Goal: Check status: Check status

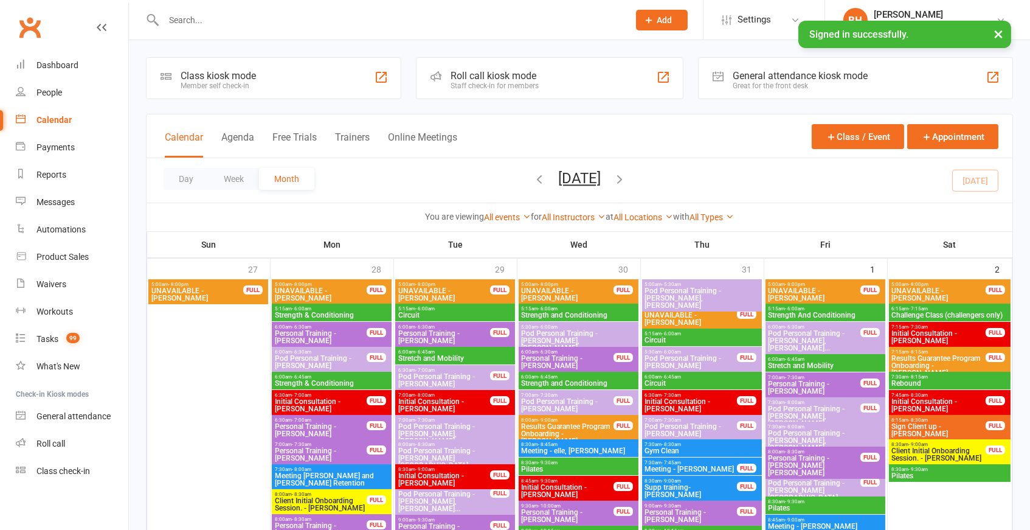
click at [173, 164] on div "Day Week Month [DATE] [DATE] Sun Mon Tue Wed Thu Fri Sat 27 28 29 30 31 01 02 0…" at bounding box center [580, 180] width 866 height 44
click at [187, 177] on button "Day" at bounding box center [186, 179] width 45 height 22
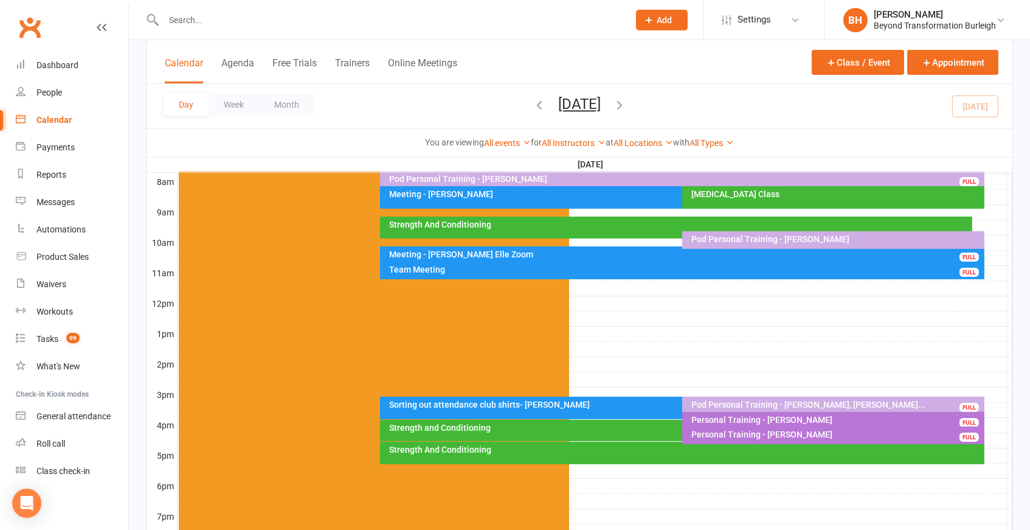
scroll to position [319, 0]
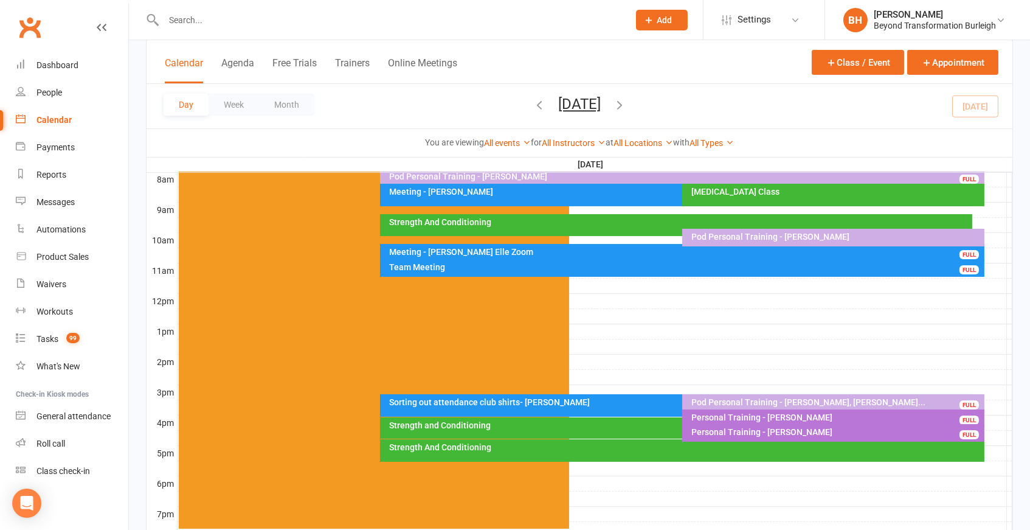
click at [623, 403] on div "Sorting out attendance club shirts- [PERSON_NAME]" at bounding box center [680, 402] width 582 height 9
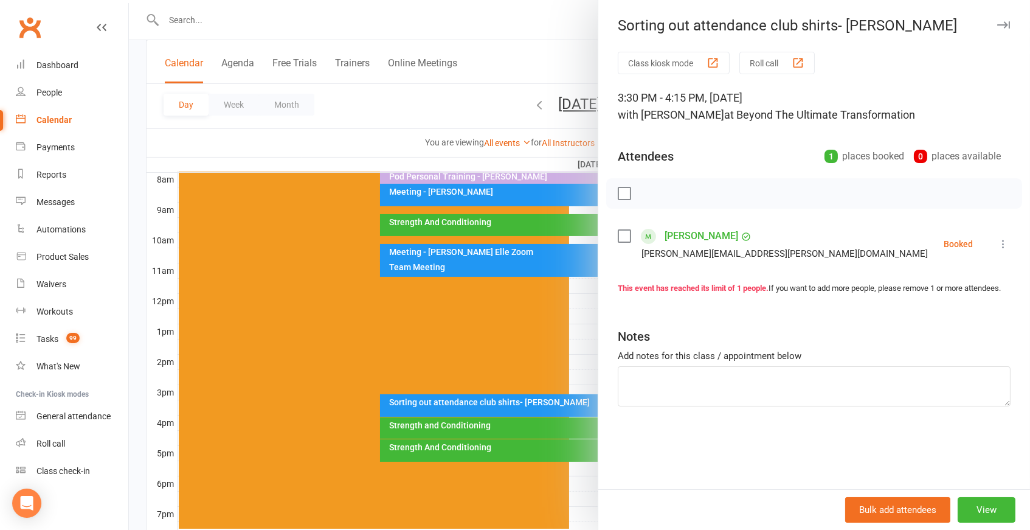
click at [512, 398] on div at bounding box center [579, 265] width 901 height 530
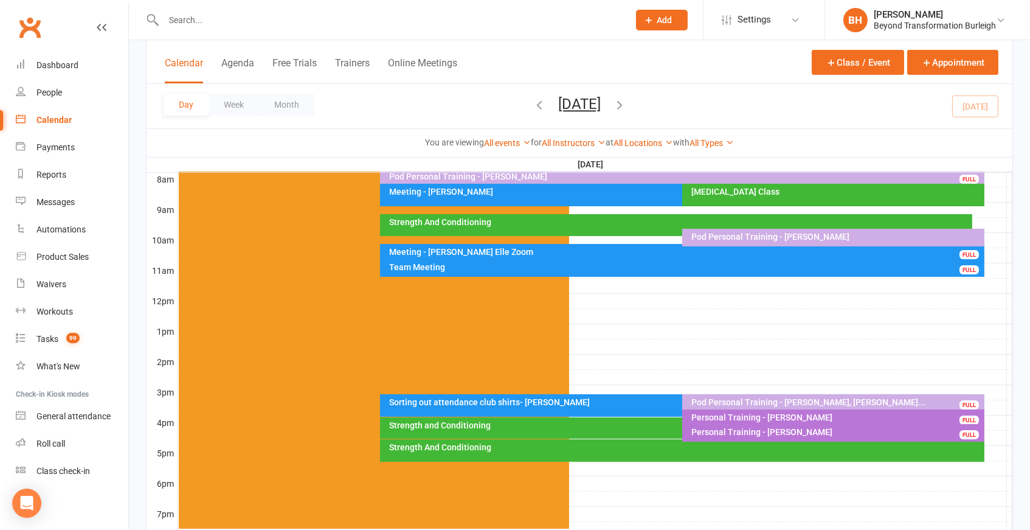
click at [745, 401] on div "Pod Personal Training - [PERSON_NAME], [PERSON_NAME]..." at bounding box center [836, 402] width 291 height 9
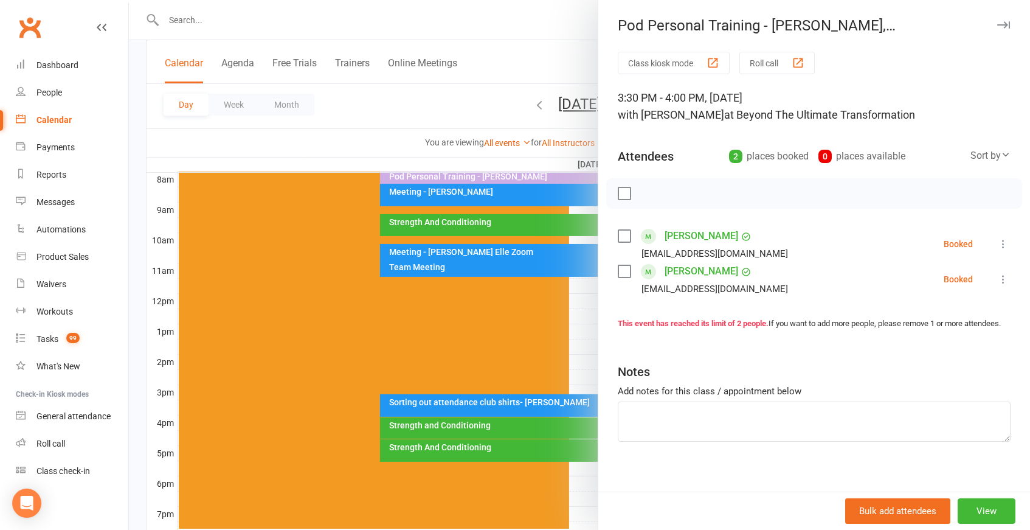
click at [510, 350] on div at bounding box center [579, 265] width 901 height 530
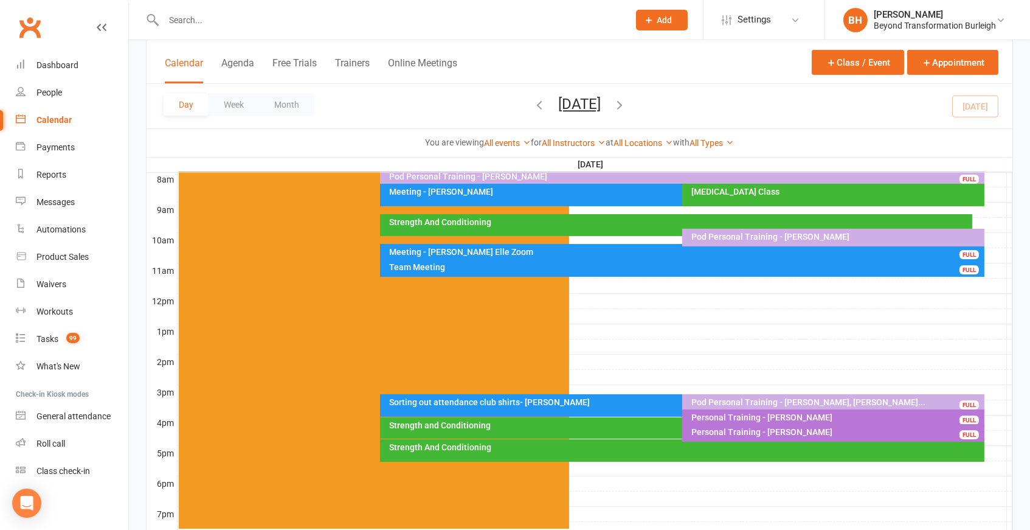
click at [731, 413] on div "Personal Training - [PERSON_NAME]" at bounding box center [836, 417] width 291 height 9
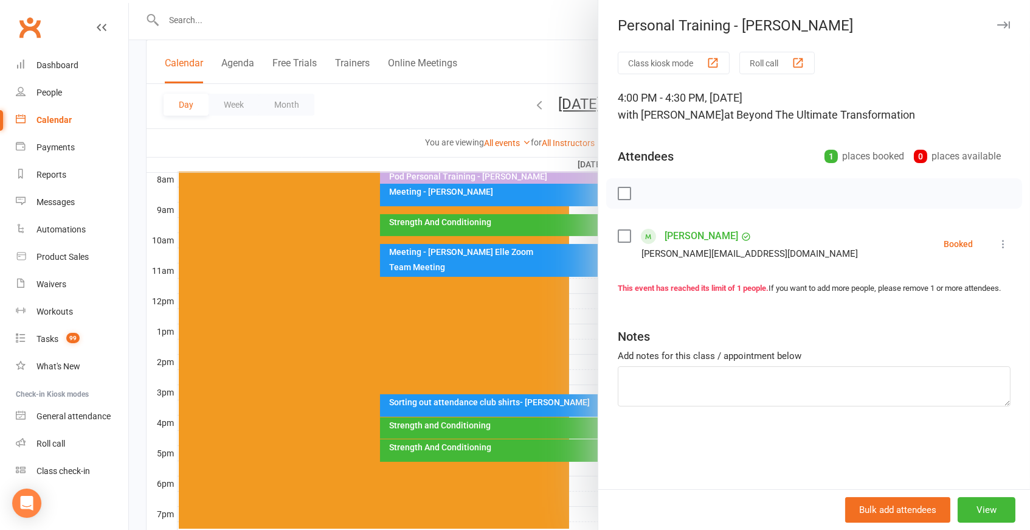
click at [528, 371] on div at bounding box center [579, 265] width 901 height 530
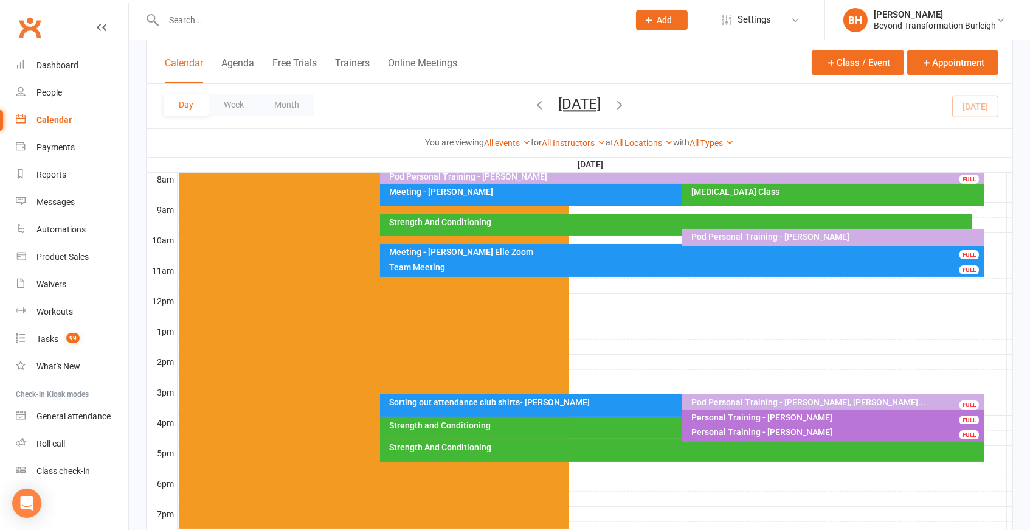
click at [678, 449] on div "Strength And Conditioning" at bounding box center [686, 447] width 594 height 9
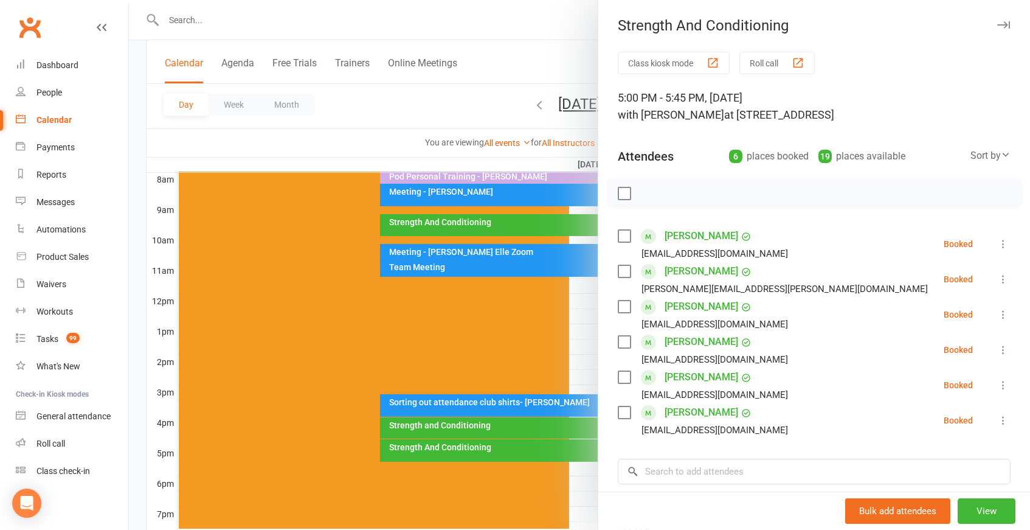
click at [447, 481] on div at bounding box center [579, 265] width 901 height 530
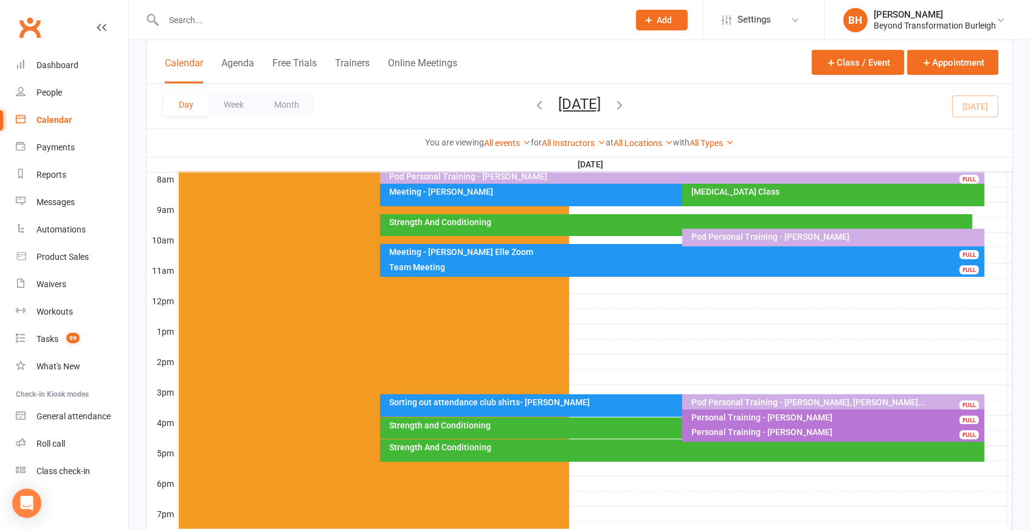
click at [215, 29] on div at bounding box center [383, 20] width 474 height 40
click at [214, 21] on input "text" at bounding box center [390, 20] width 460 height 17
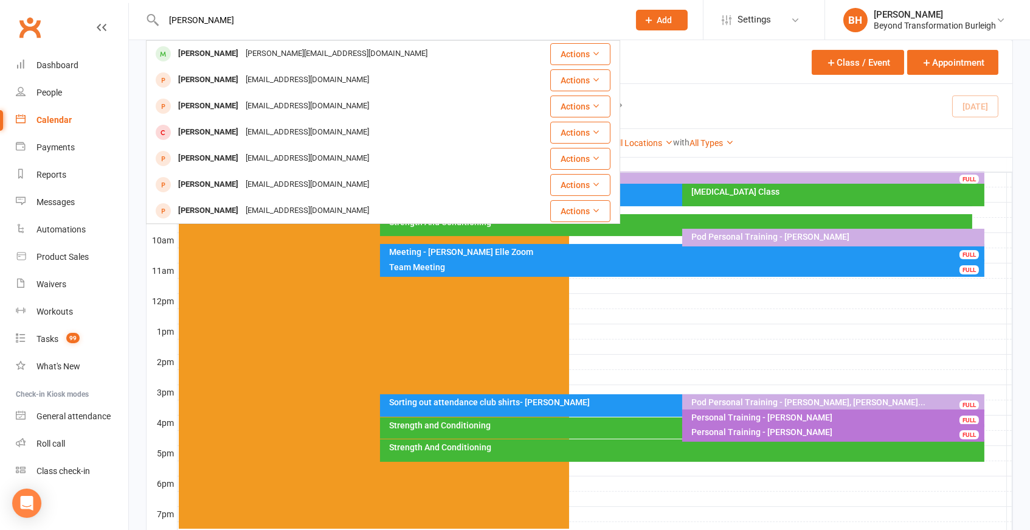
type input "[PERSON_NAME]"
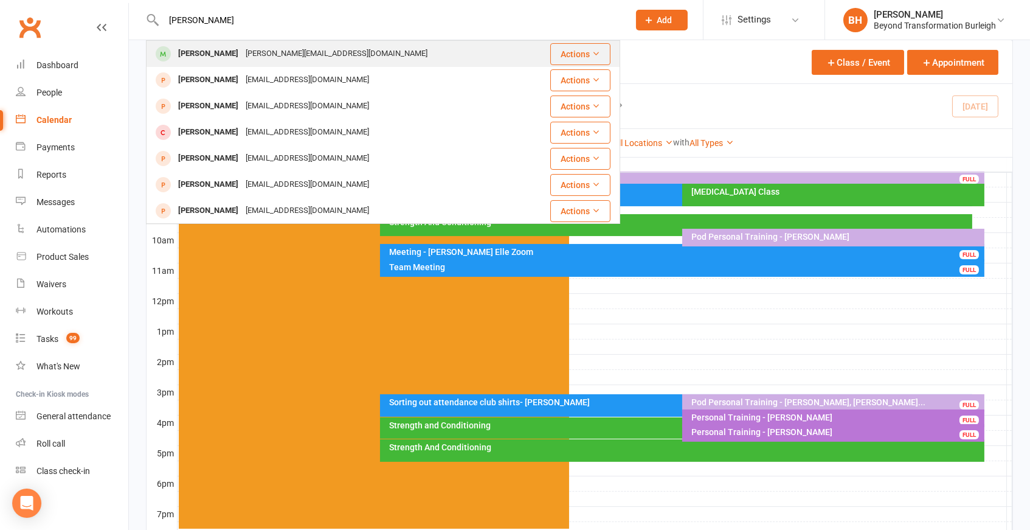
drag, startPoint x: 207, startPoint y: 42, endPoint x: 214, endPoint y: 55, distance: 15.0
click at [214, 55] on div "[PERSON_NAME]" at bounding box center [209, 54] width 68 height 18
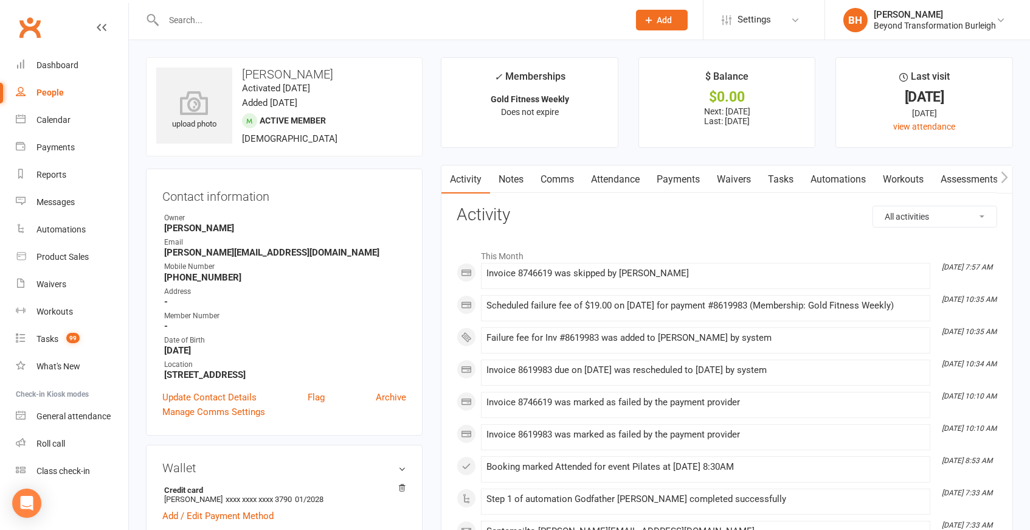
click at [682, 178] on link "Payments" at bounding box center [678, 179] width 60 height 28
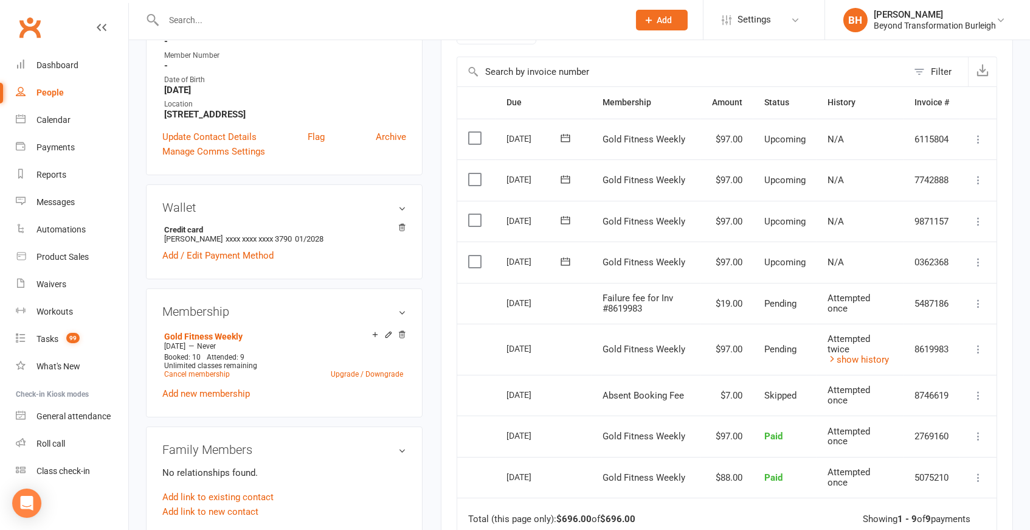
scroll to position [257, 0]
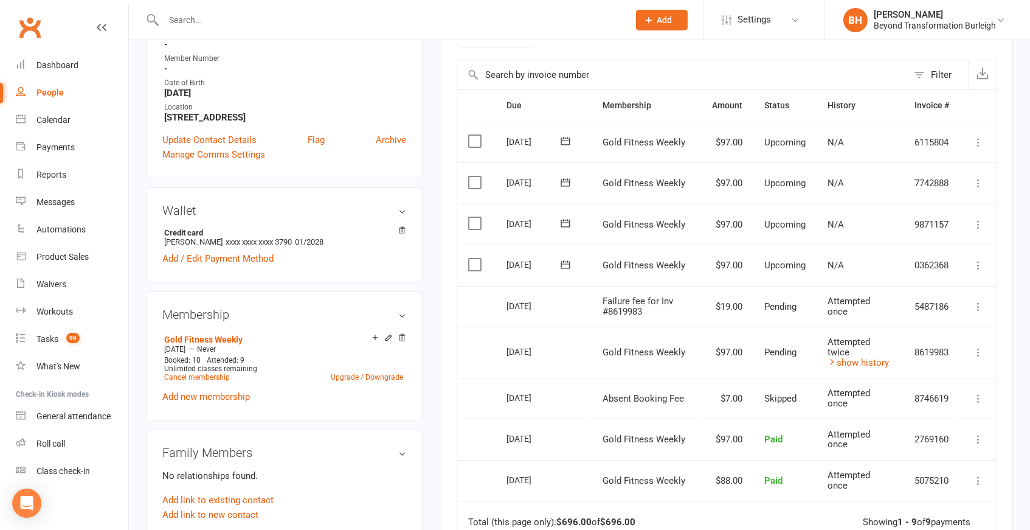
click at [856, 340] on div "Attempted twice" at bounding box center [860, 347] width 64 height 20
click at [858, 357] on link "show history" at bounding box center [858, 362] width 61 height 11
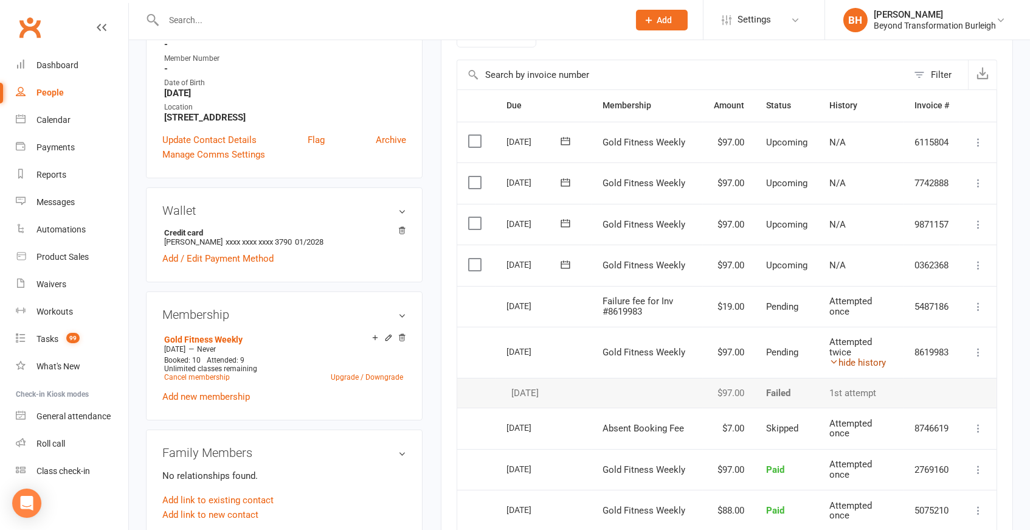
click at [864, 357] on link "hide history" at bounding box center [858, 362] width 57 height 11
